Goal: Check status: Check status

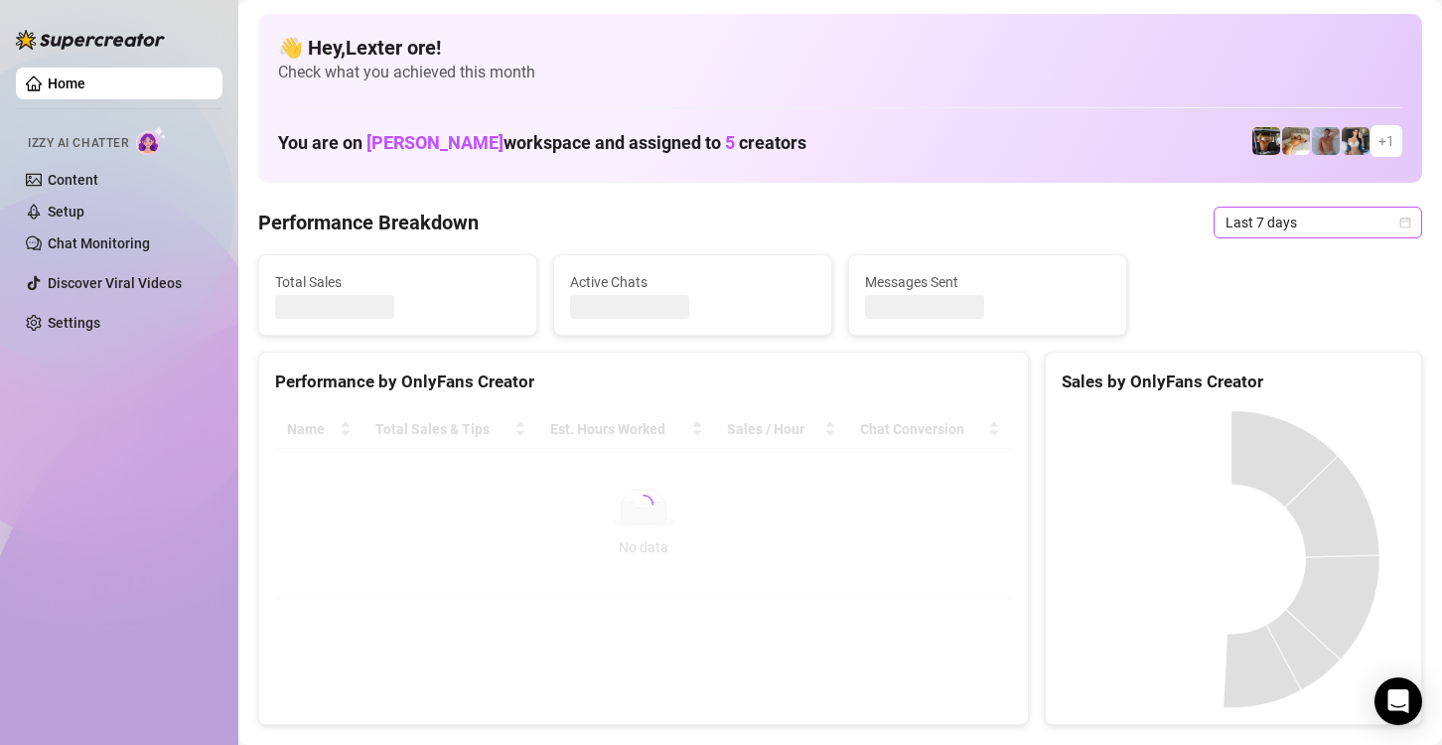
click at [1248, 219] on span "Last 7 days" at bounding box center [1318, 223] width 185 height 30
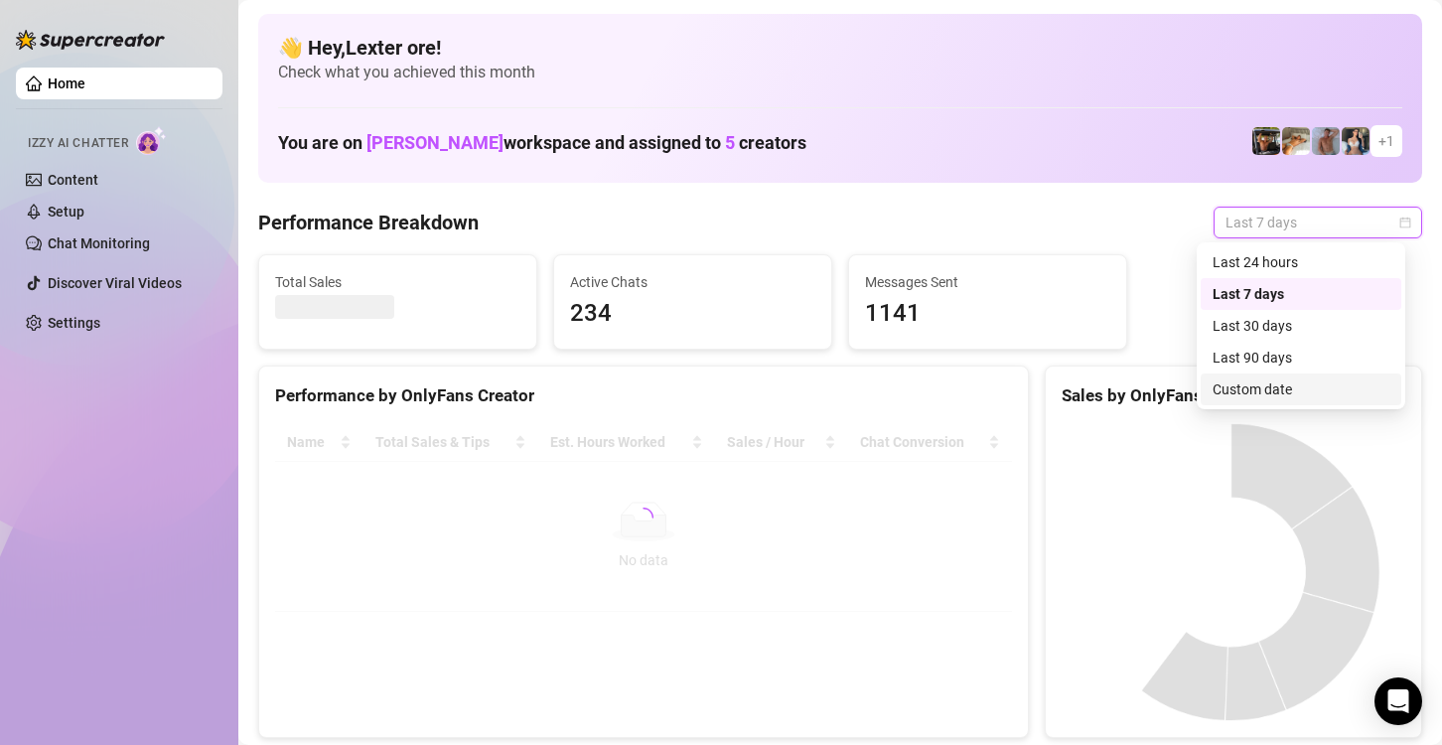
click at [1231, 397] on div "Custom date" at bounding box center [1301, 389] width 177 height 22
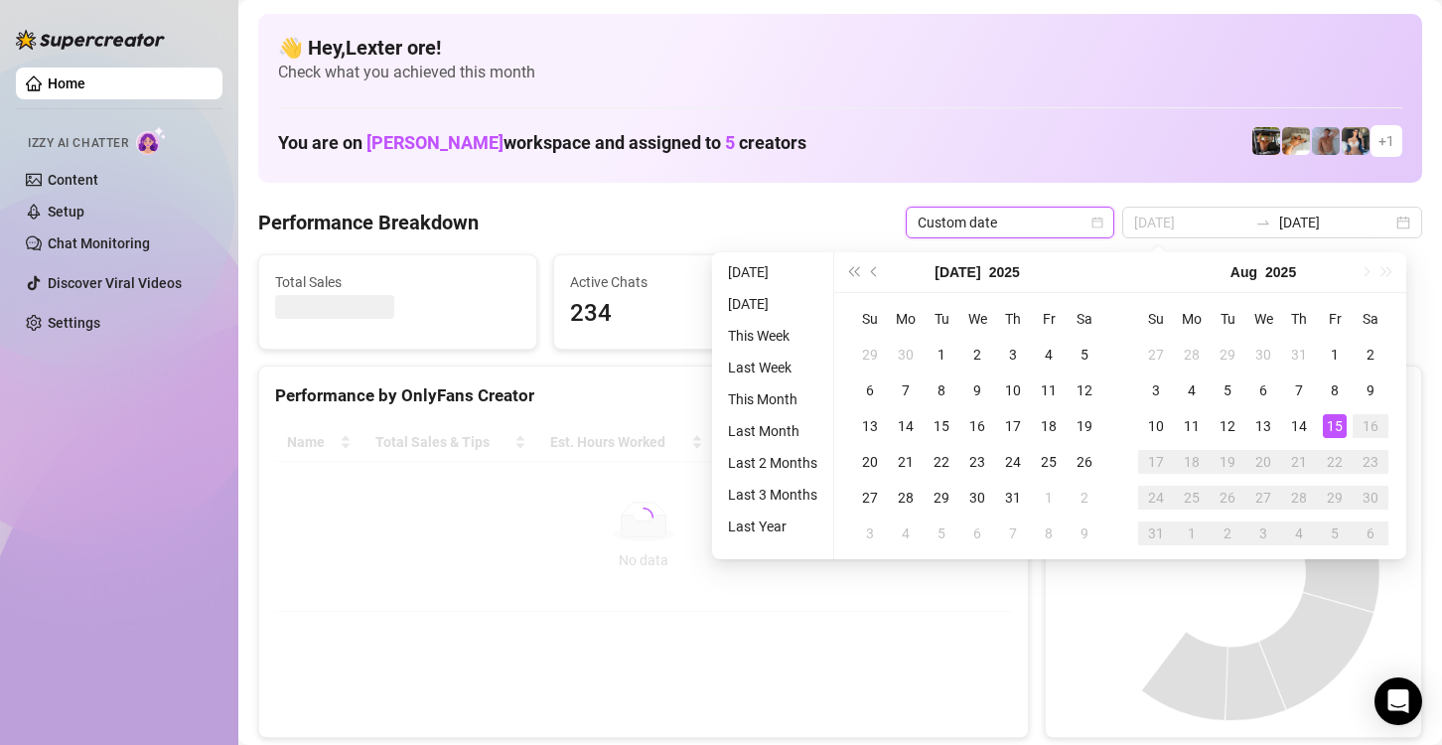
type input "[DATE]"
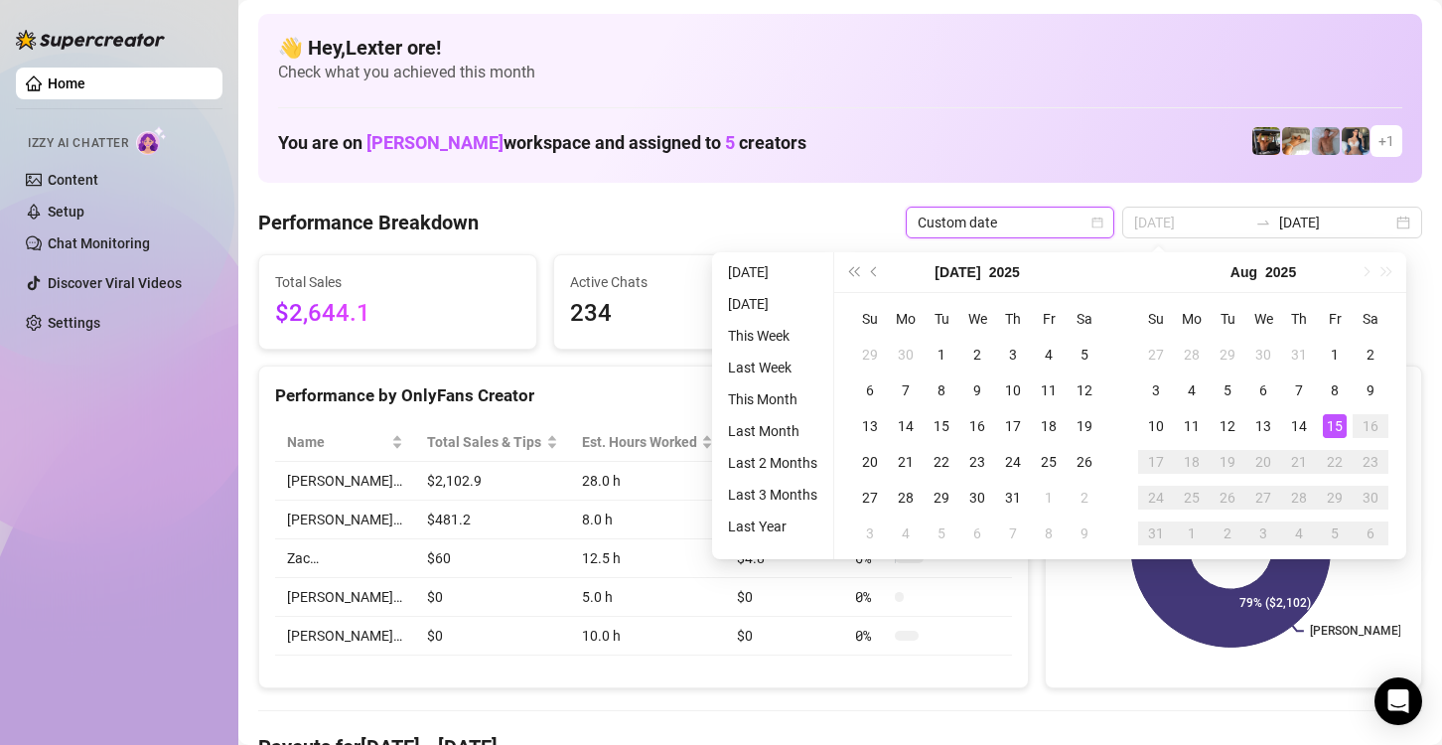
click at [1335, 425] on div "15" at bounding box center [1335, 426] width 24 height 24
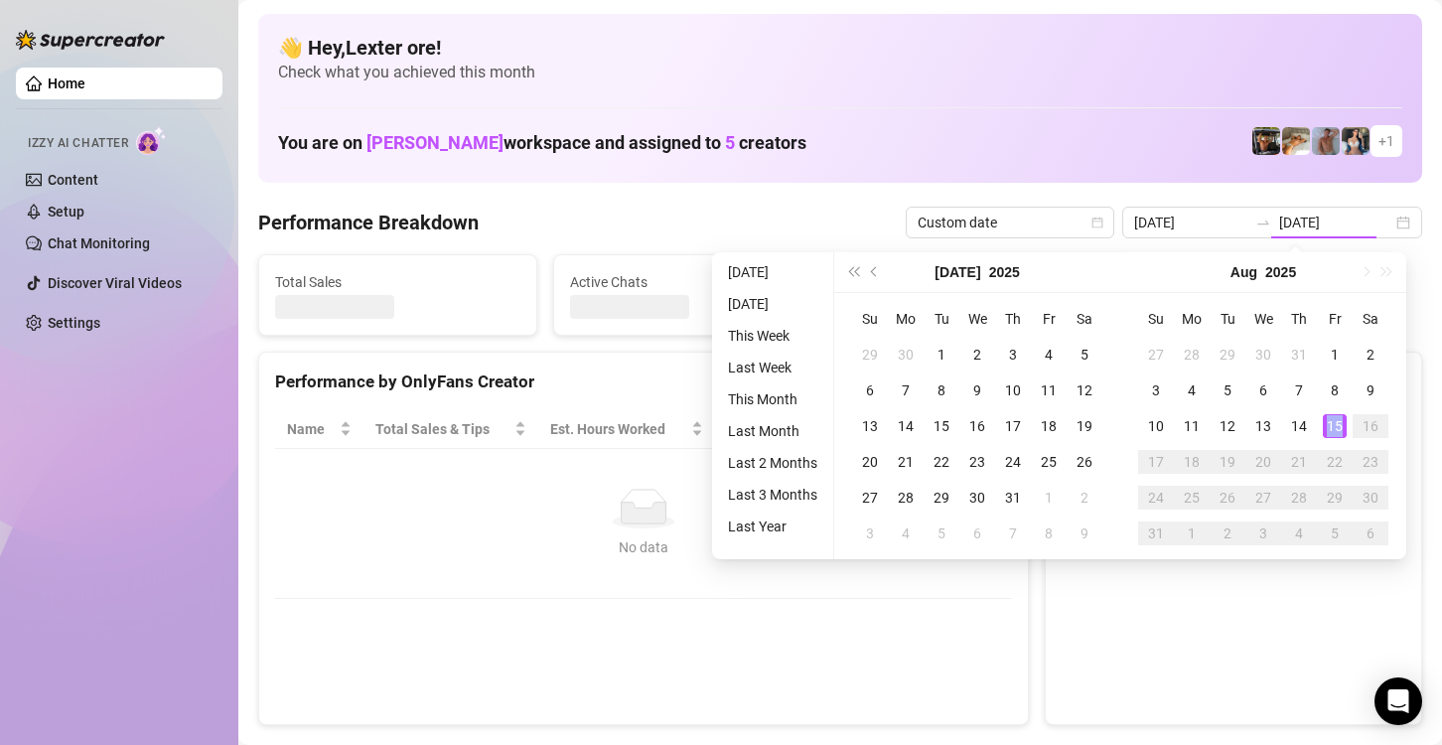
type input "[DATE]"
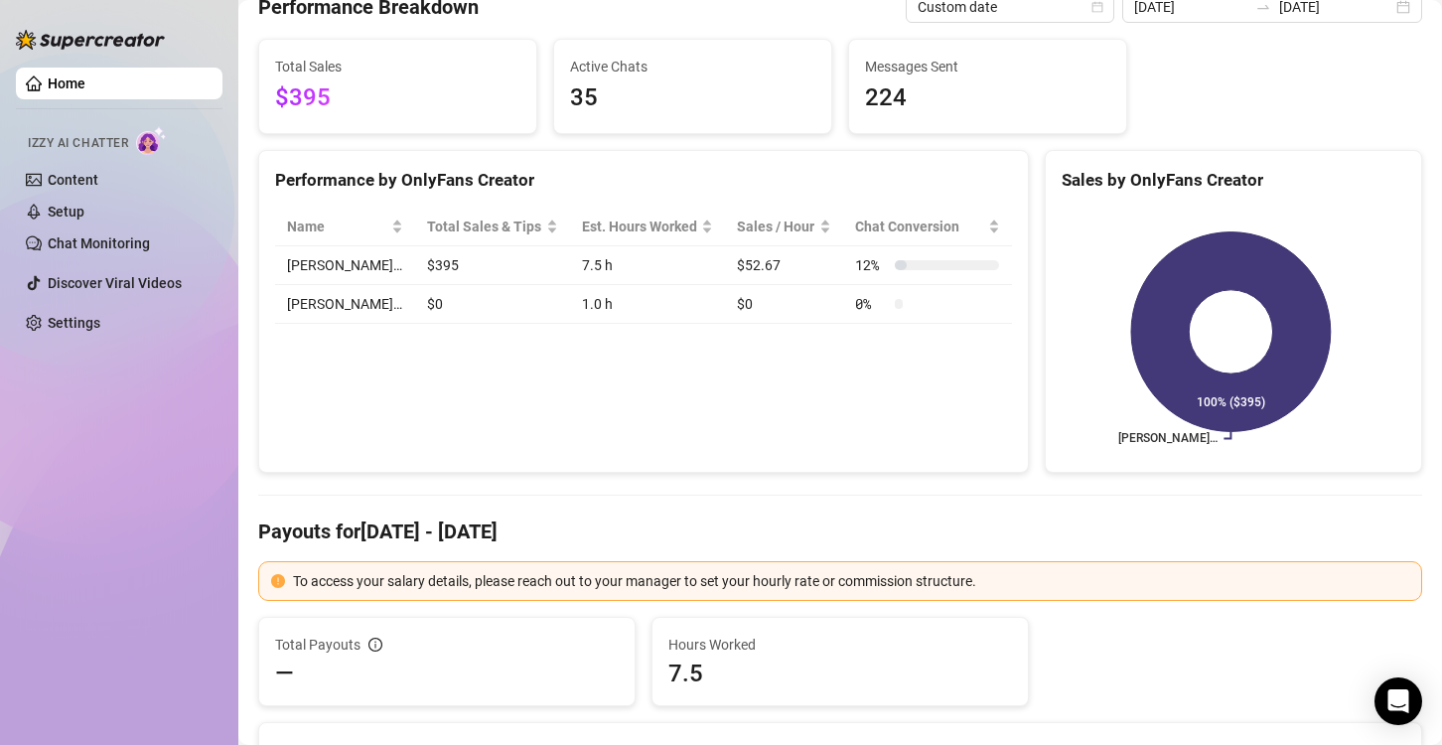
scroll to position [298, 0]
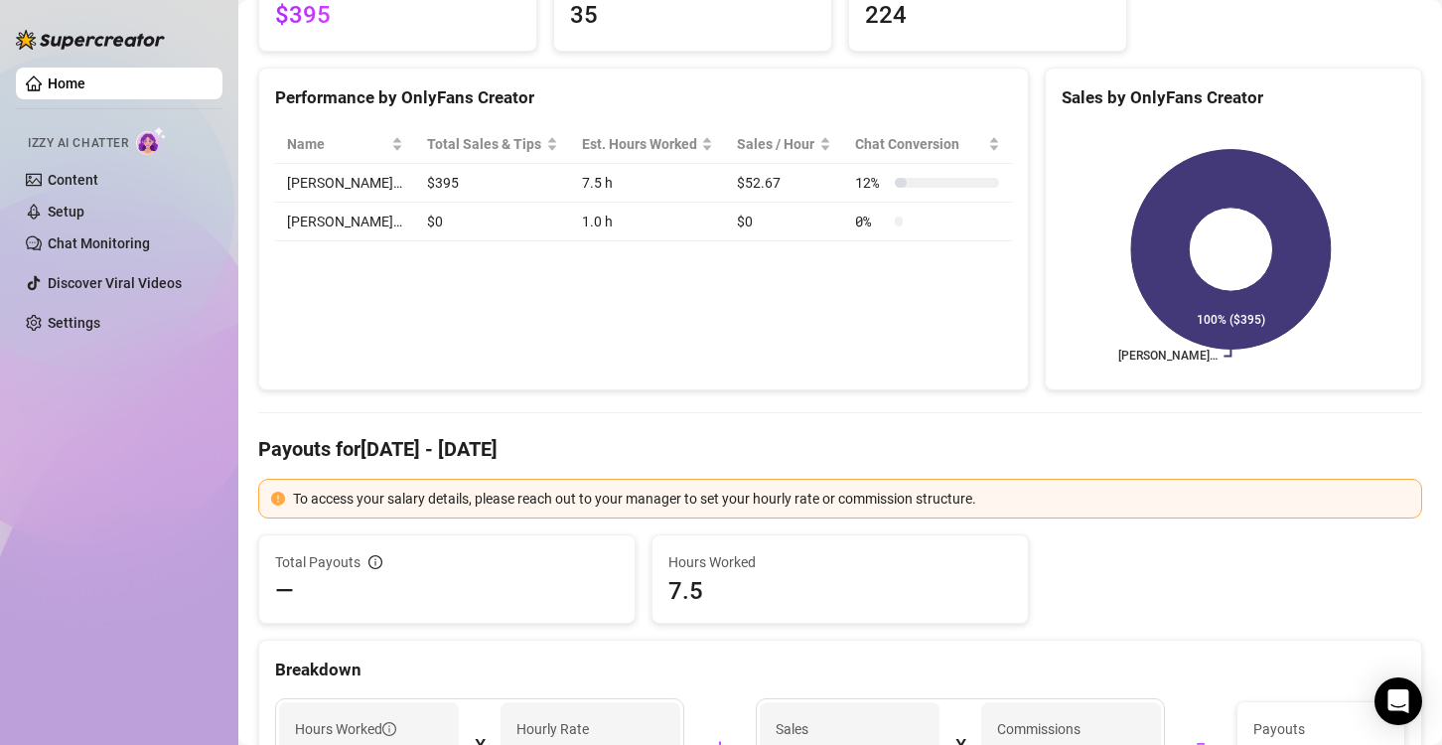
drag, startPoint x: 795, startPoint y: 608, endPoint x: 536, endPoint y: 330, distance: 379.5
click at [536, 330] on div "Performance by OnlyFans Creator Name Total Sales & Tips Est. Hours Worked Sales…" at bounding box center [643, 230] width 771 height 324
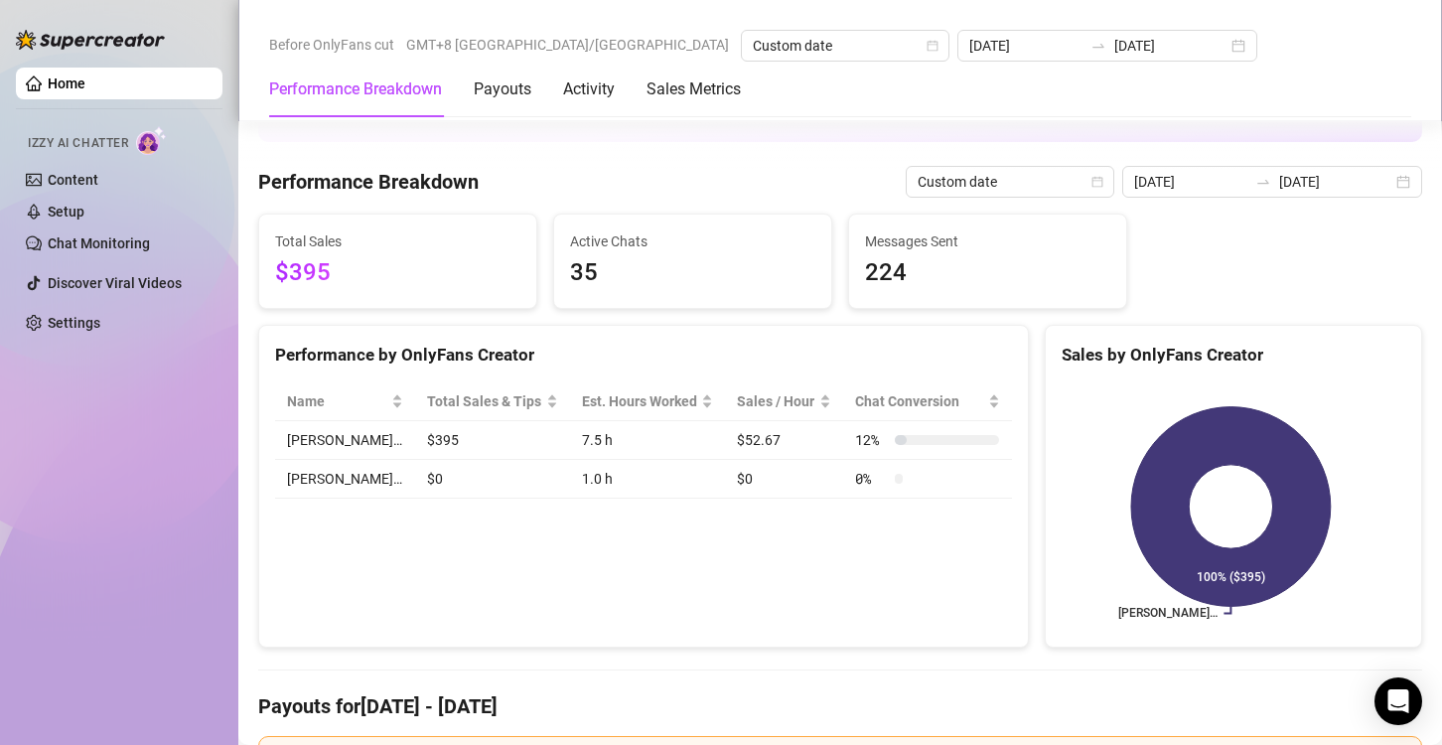
scroll to position [0, 0]
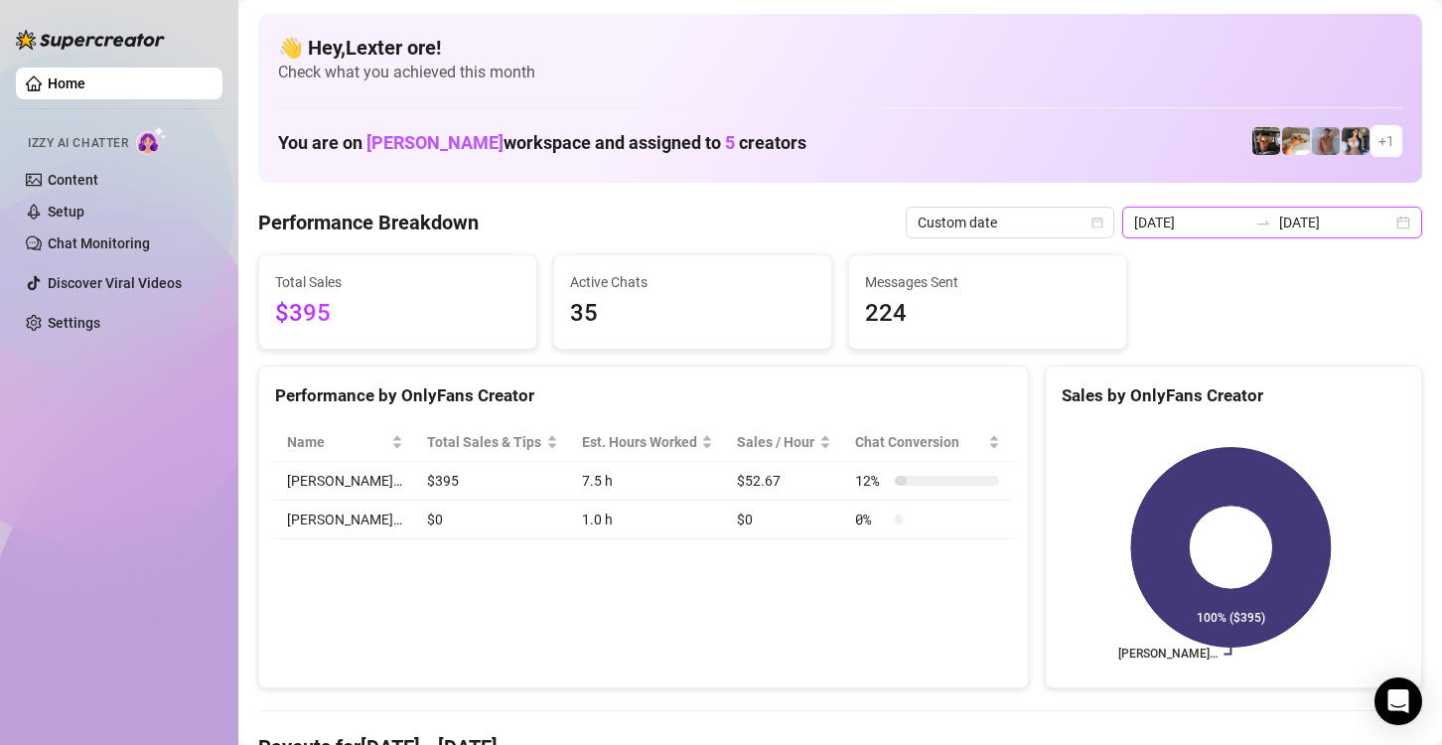
click at [1196, 215] on input "[DATE]" at bounding box center [1190, 223] width 113 height 22
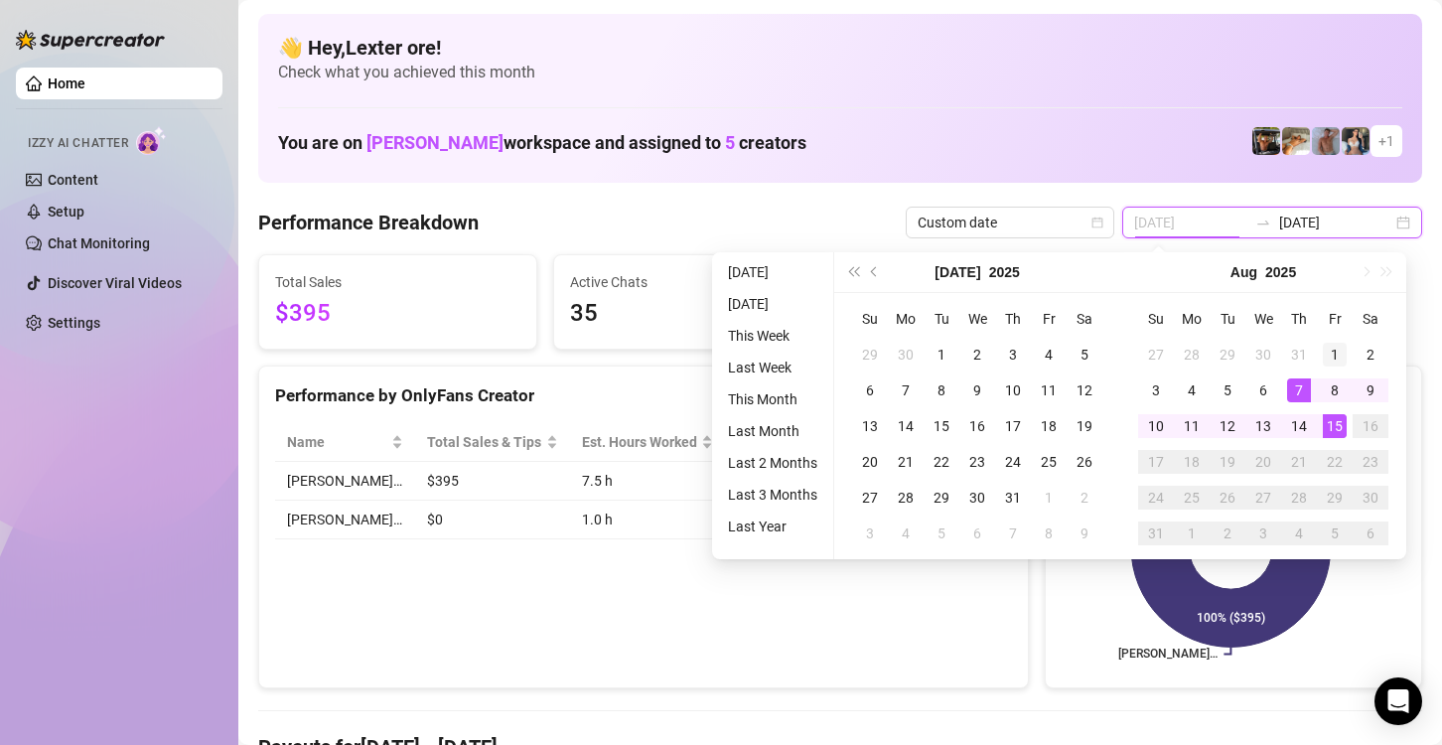
type input "[DATE]"
click at [1346, 353] on td "1" at bounding box center [1335, 355] width 36 height 36
type input "[DATE]"
click at [1333, 417] on div "15" at bounding box center [1335, 426] width 24 height 24
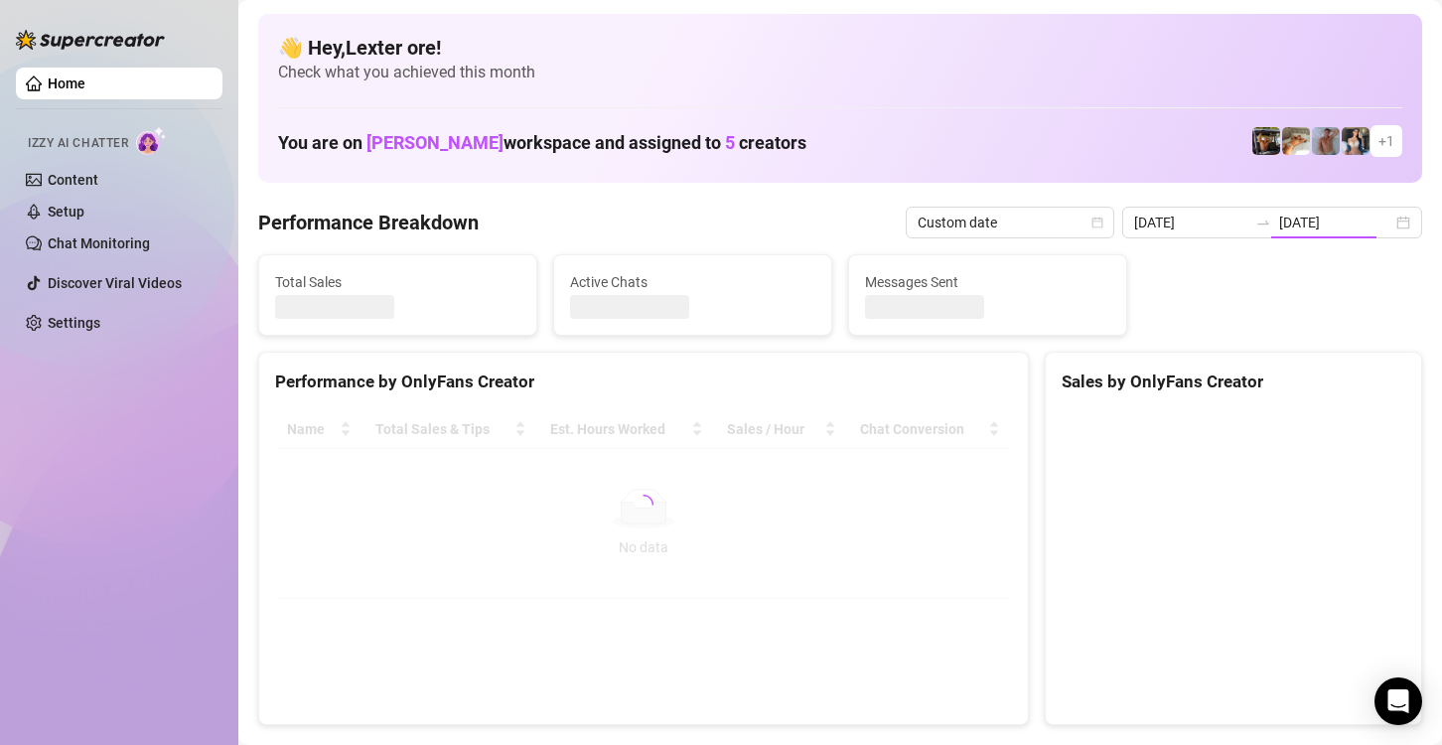
type input "[DATE]"
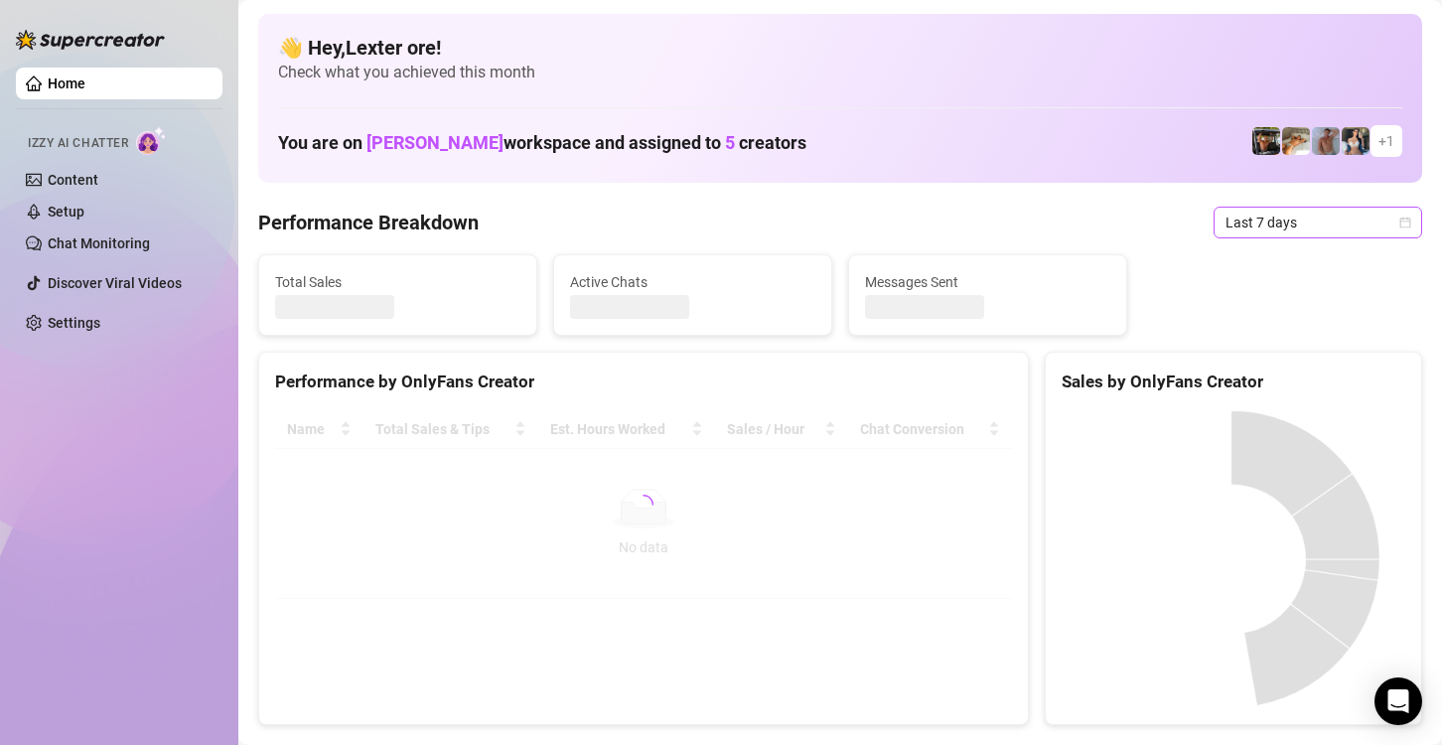
click at [1251, 227] on span "Last 7 days" at bounding box center [1318, 223] width 185 height 30
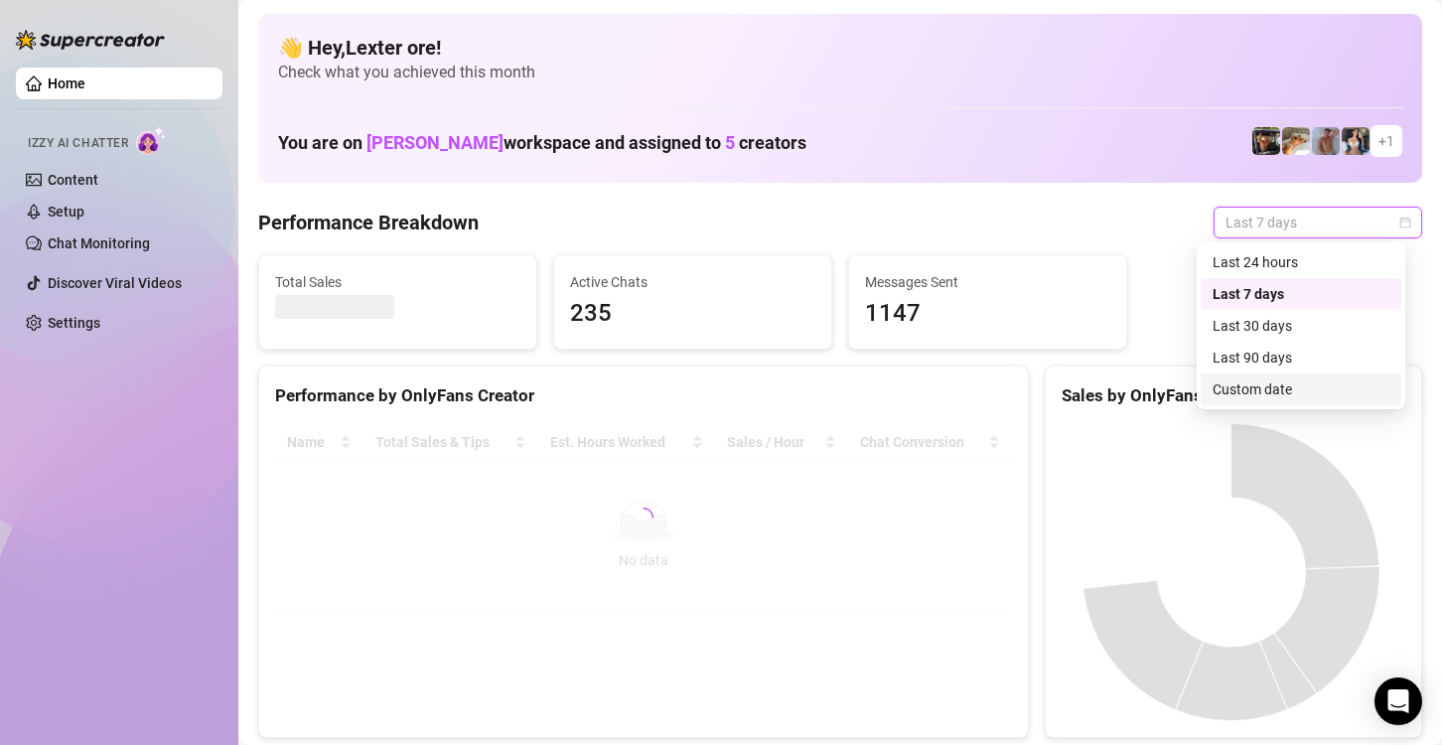
click at [1249, 386] on div "Custom date" at bounding box center [1301, 389] width 177 height 22
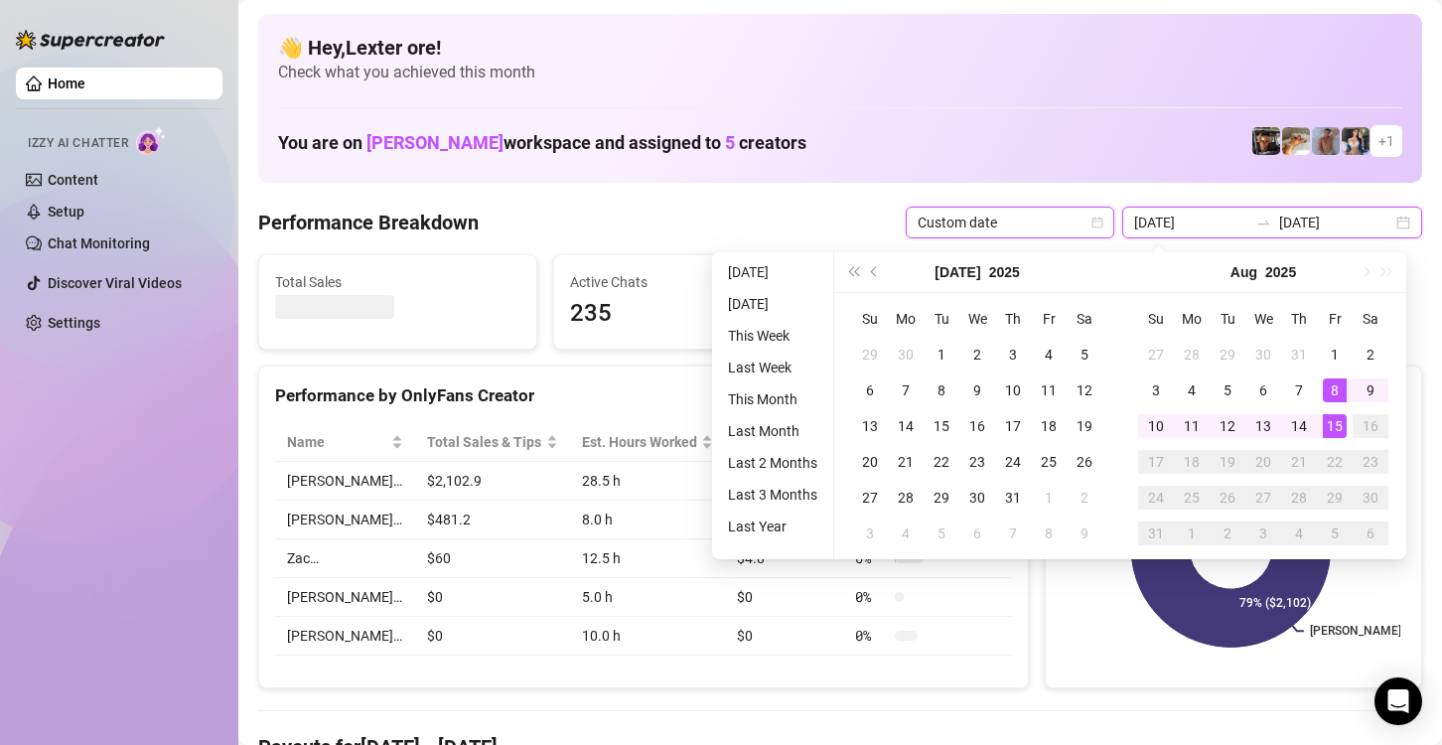
click at [1175, 219] on input "[DATE]" at bounding box center [1190, 223] width 113 height 22
type input "[DATE]"
click at [1322, 341] on td "1" at bounding box center [1335, 355] width 36 height 36
type input "[DATE]"
click at [1334, 428] on div "15" at bounding box center [1335, 426] width 24 height 24
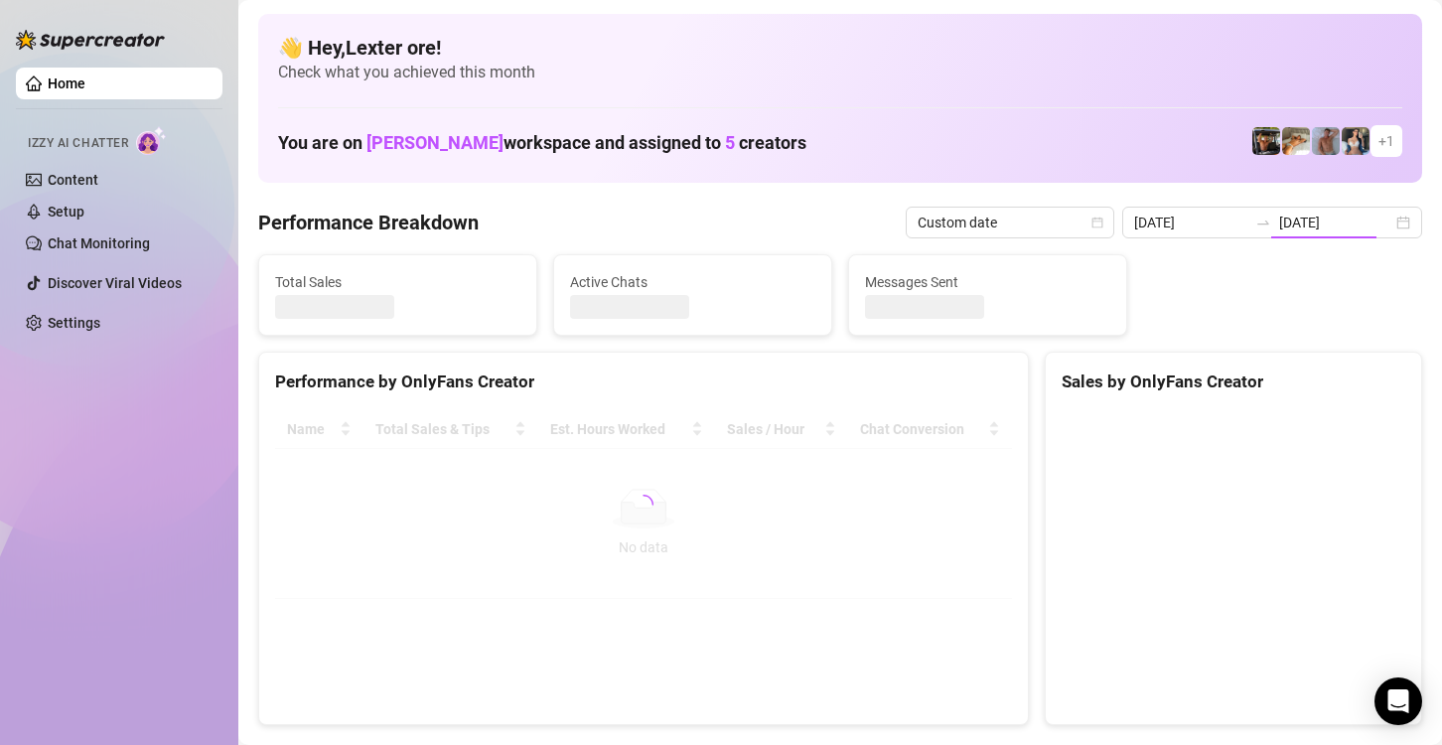
type input "[DATE]"
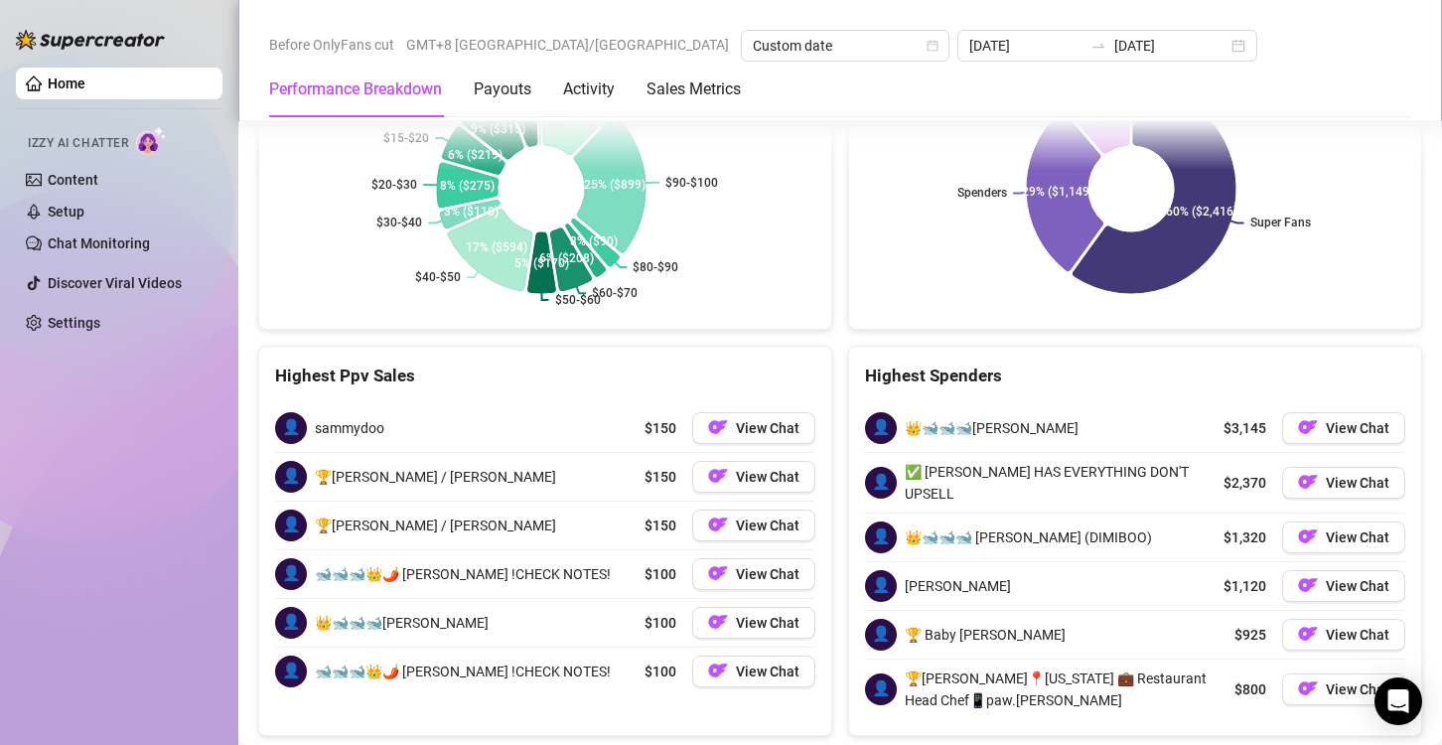
scroll to position [3202, 0]
